Goal: Find specific fact: Find contact information

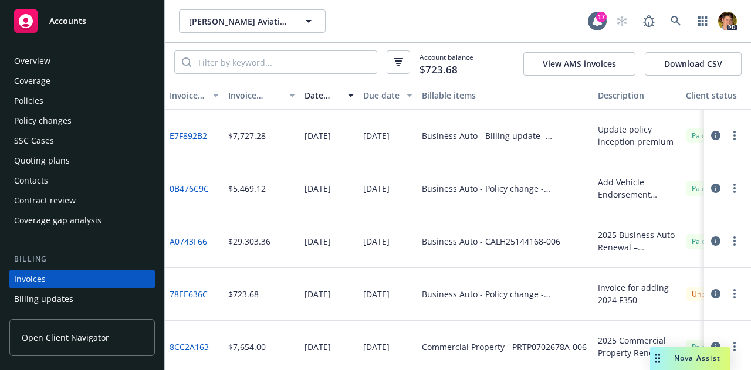
scroll to position [75, 0]
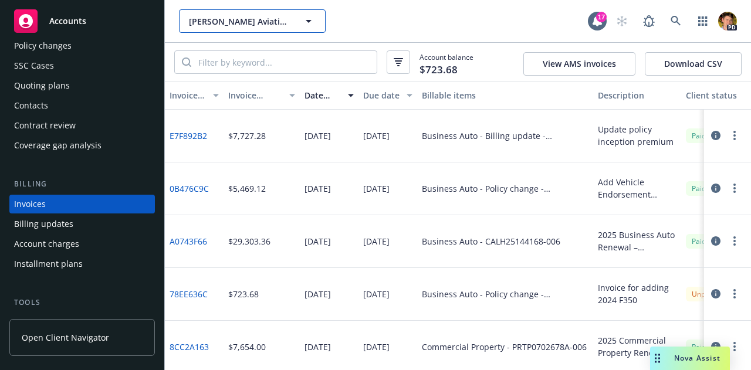
click at [234, 26] on span "Regenald Michaud Aviation, LLC (Commercial)" at bounding box center [239, 21] width 101 height 12
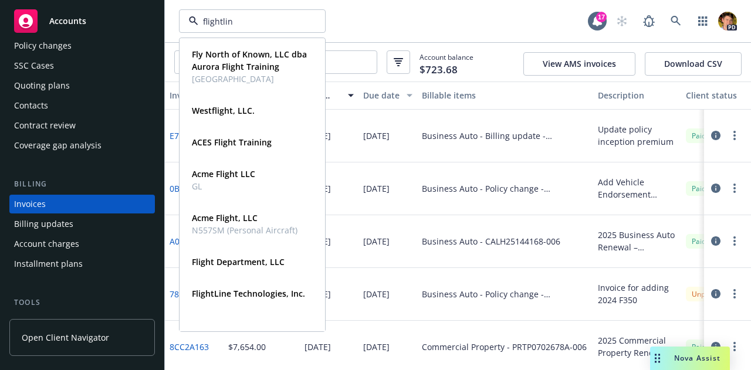
type input "flightline"
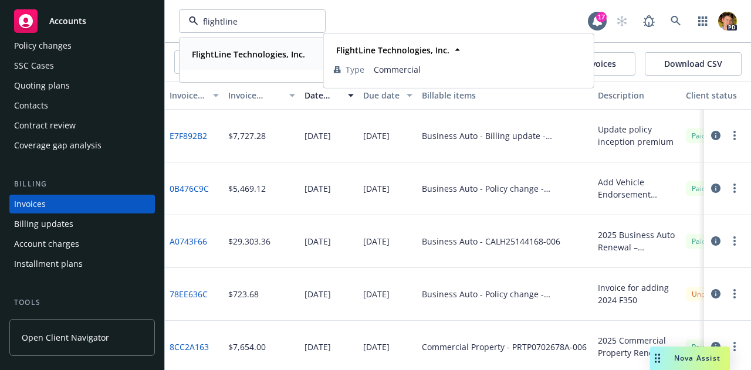
click at [241, 55] on strong "FlightLine Technologies, Inc." at bounding box center [248, 54] width 113 height 11
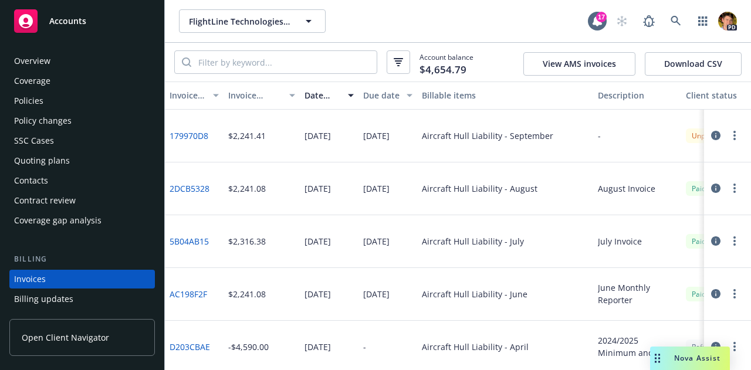
click at [45, 59] on div "Overview" at bounding box center [32, 61] width 36 height 19
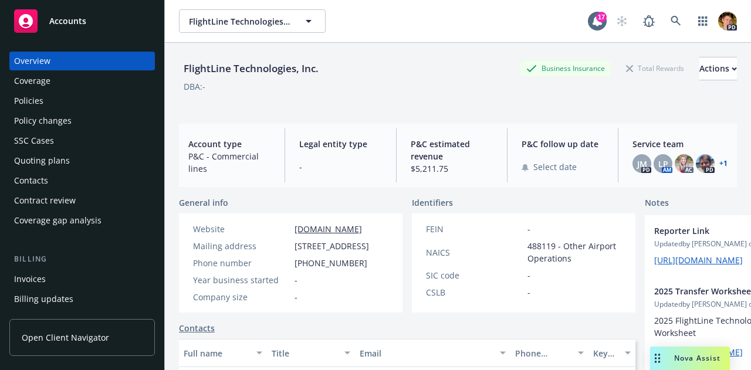
drag, startPoint x: 333, startPoint y: 267, endPoint x: 295, endPoint y: 247, distance: 43.3
click at [295, 247] on span "[STREET_ADDRESS]" at bounding box center [331, 246] width 74 height 12
copy span "[STREET_ADDRESS]"
